Goal: Information Seeking & Learning: Learn about a topic

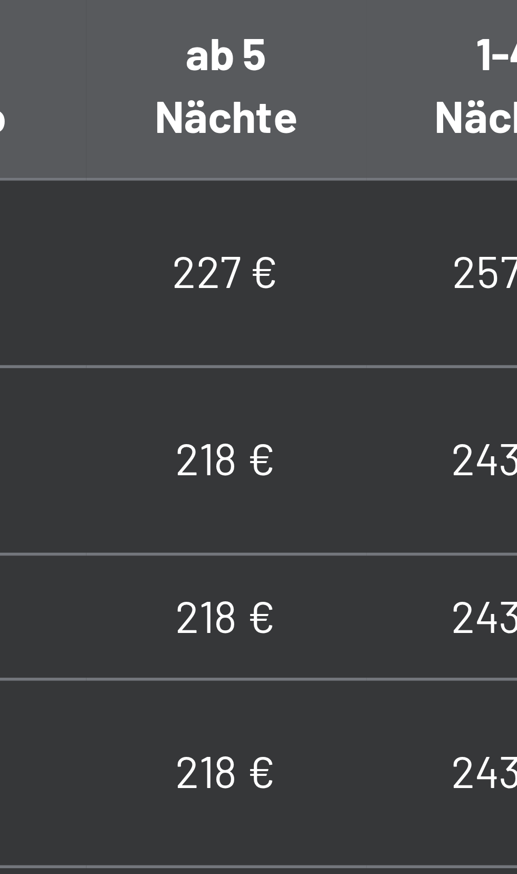
scroll to position [894, 0]
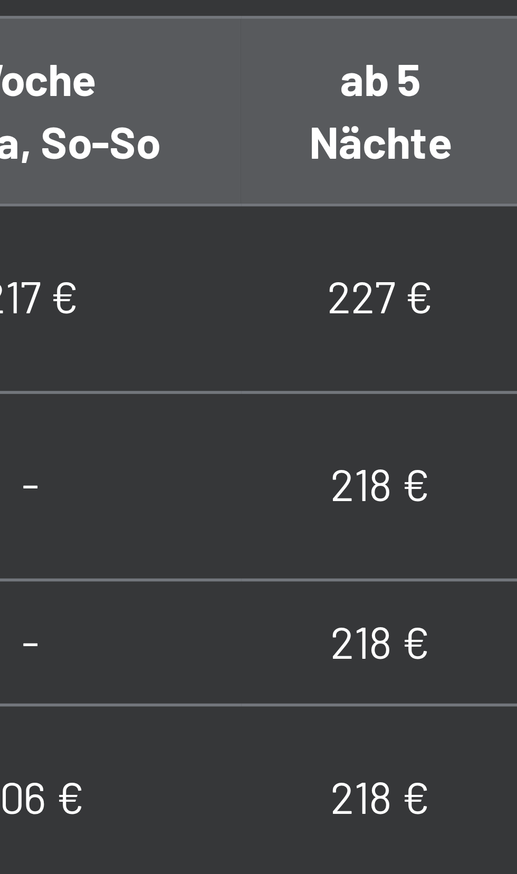
click at [249, 413] on td "218 €" at bounding box center [274, 407] width 50 height 33
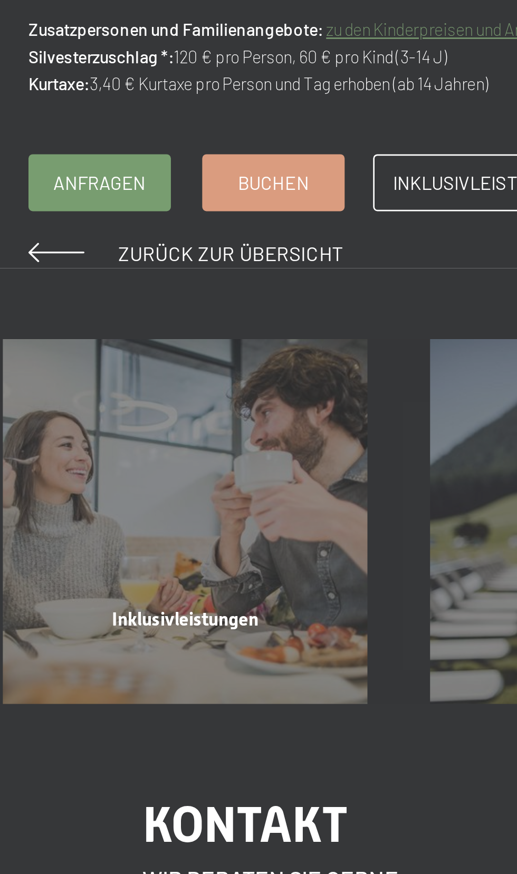
scroll to position [1315, 0]
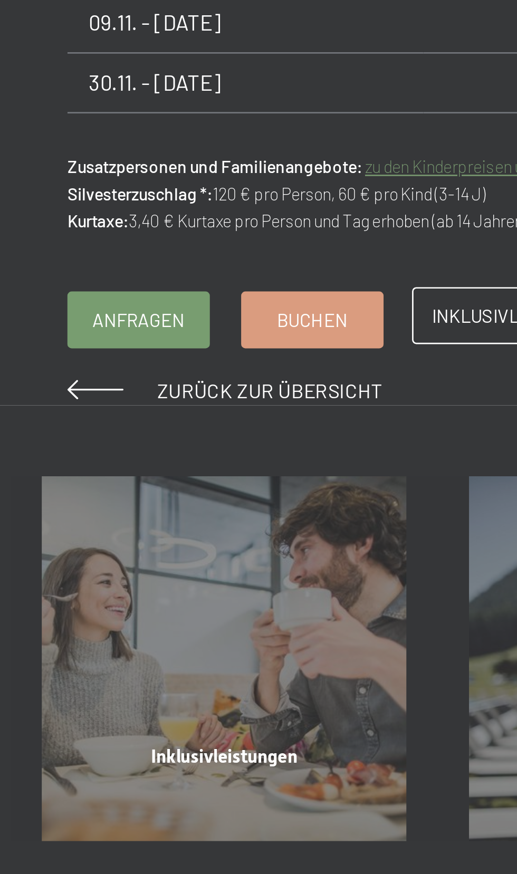
click at [200, 214] on span "Inklusivleistungen" at bounding box center [211, 211] width 68 height 9
